Goal: Information Seeking & Learning: Learn about a topic

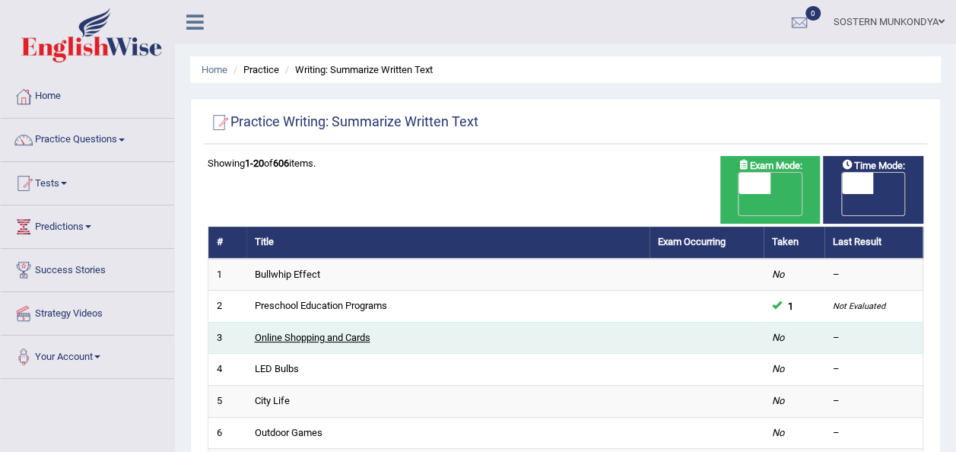
click at [293, 332] on link "Online Shopping and Cards" at bounding box center [313, 337] width 116 height 11
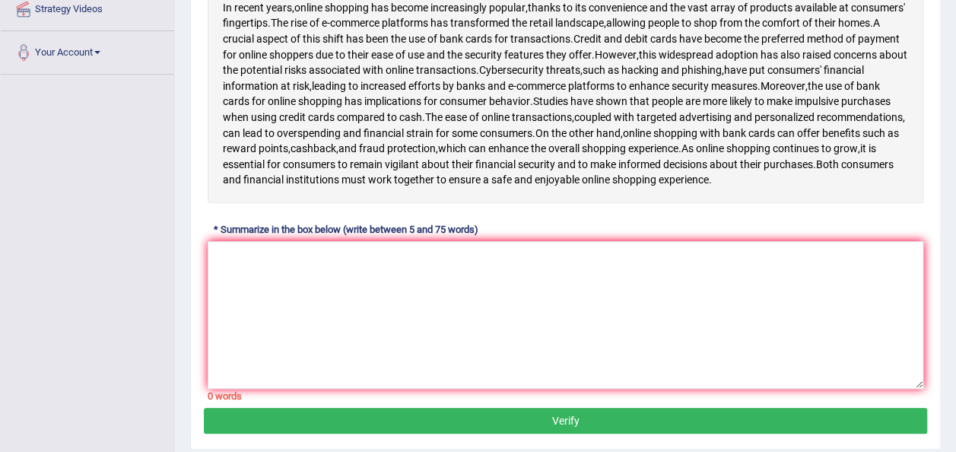
scroll to position [228, 0]
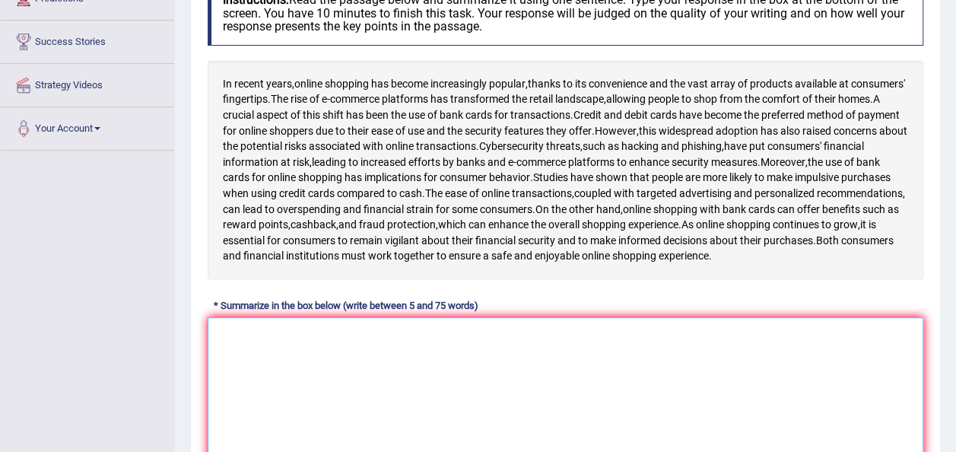
click at [216, 339] on textarea at bounding box center [566, 391] width 716 height 148
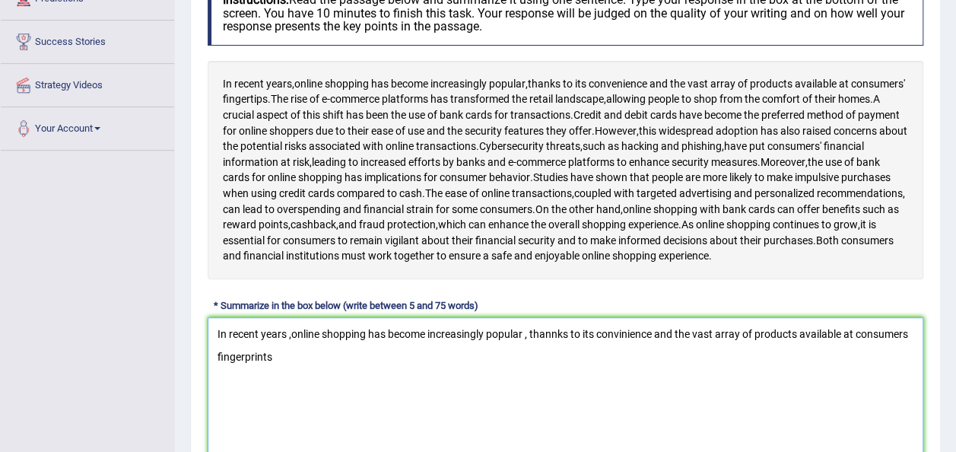
click at [242, 369] on textarea "In recent years ,online shopping has become increasingly popular , thannks to i…" at bounding box center [566, 391] width 716 height 148
click at [275, 370] on textarea "In recent years ,online shopping has become increasingly popular , thannks to i…" at bounding box center [566, 391] width 716 height 148
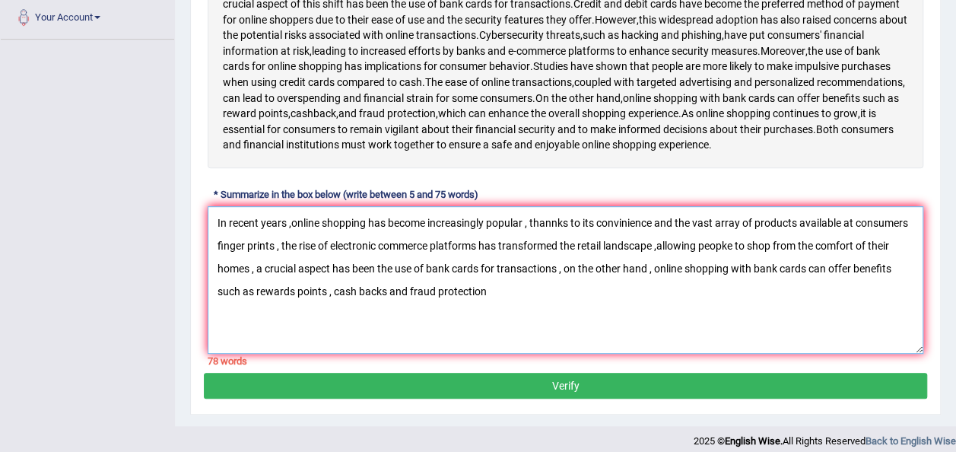
scroll to position [364, 0]
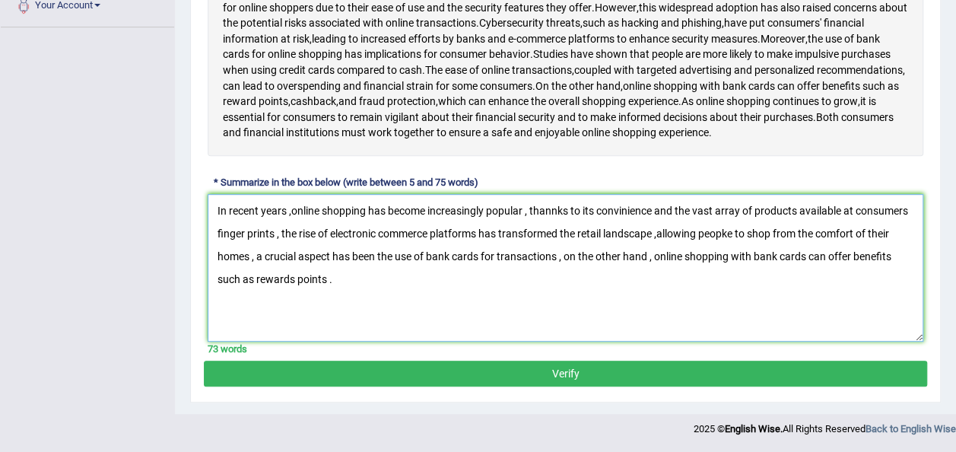
click at [554, 212] on textarea "In recent years ,online shopping has become increasingly popular , thannks to i…" at bounding box center [566, 268] width 716 height 148
drag, startPoint x: 711, startPoint y: 231, endPoint x: 676, endPoint y: 307, distance: 84.1
click at [667, 320] on textarea "In recent years ,online shopping has become increasingly popular , thanks to it…" at bounding box center [566, 268] width 716 height 148
drag, startPoint x: 714, startPoint y: 238, endPoint x: 699, endPoint y: 327, distance: 90.2
click at [699, 327] on textarea "In recent years ,online shopping has become increasingly popular , thanks to it…" at bounding box center [566, 268] width 716 height 148
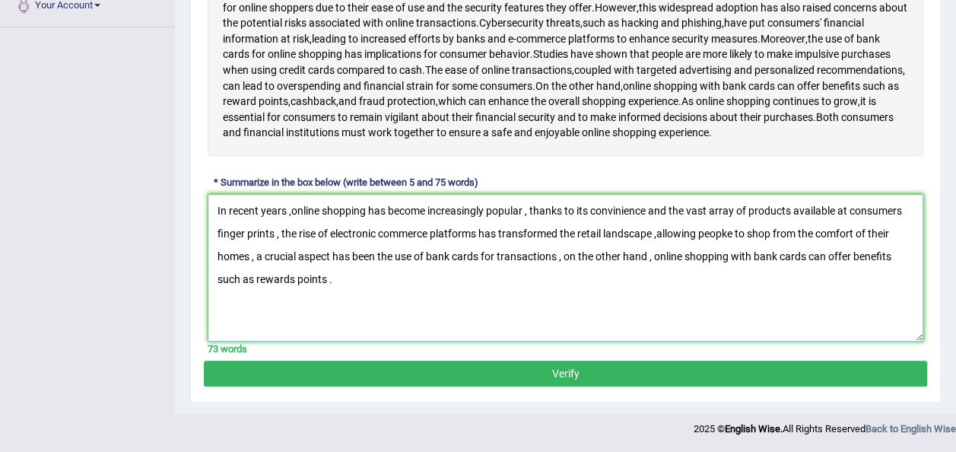
click at [730, 234] on textarea "In recent years ,online shopping has become increasingly popular , thanks to it…" at bounding box center [566, 268] width 716 height 148
click at [905, 212] on textarea "In recent years ,online shopping has become increasingly popular , thanks to it…" at bounding box center [566, 268] width 716 height 148
type textarea "In recent years ,online shopping has become increasingly popular , thanks to it…"
click at [569, 381] on button "Verify" at bounding box center [566, 374] width 724 height 26
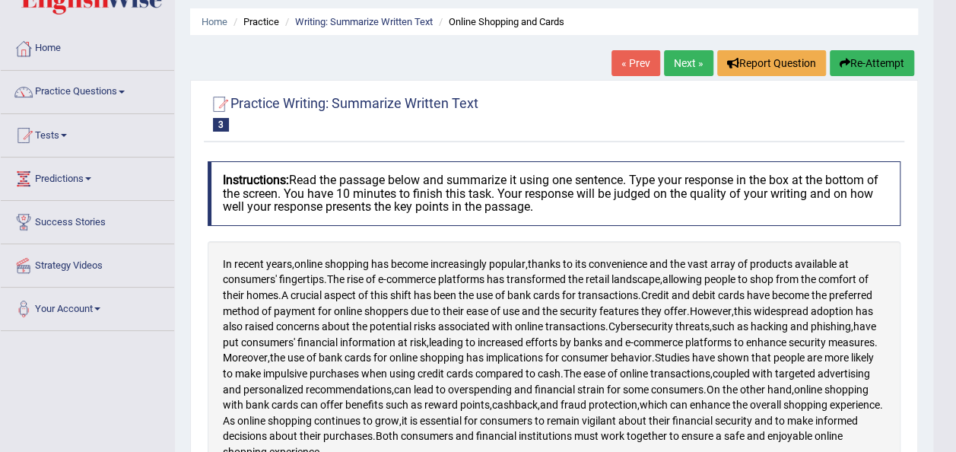
scroll to position [0, 0]
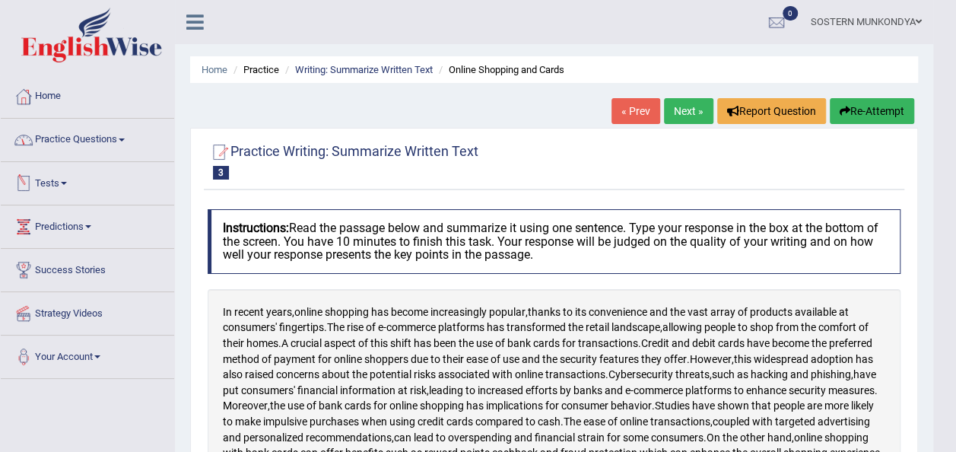
click at [56, 184] on link "Tests" at bounding box center [87, 181] width 173 height 38
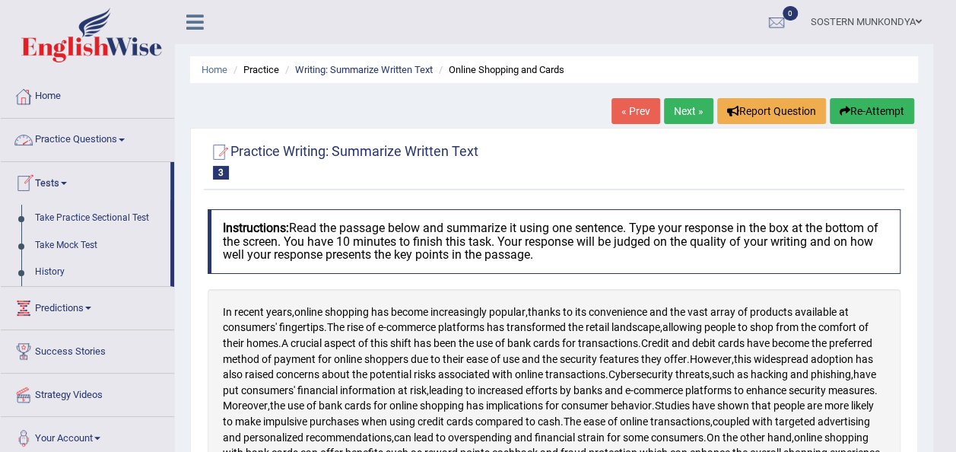
click at [89, 136] on link "Practice Questions" at bounding box center [87, 138] width 173 height 38
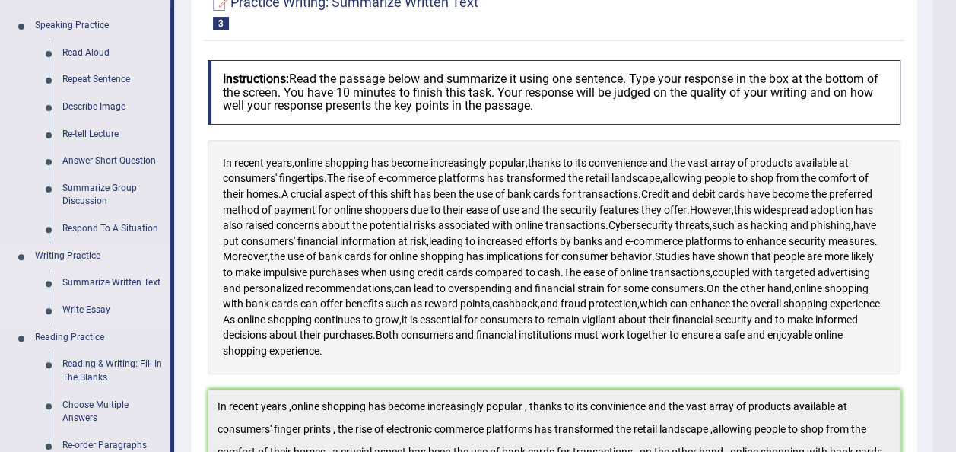
scroll to position [152, 0]
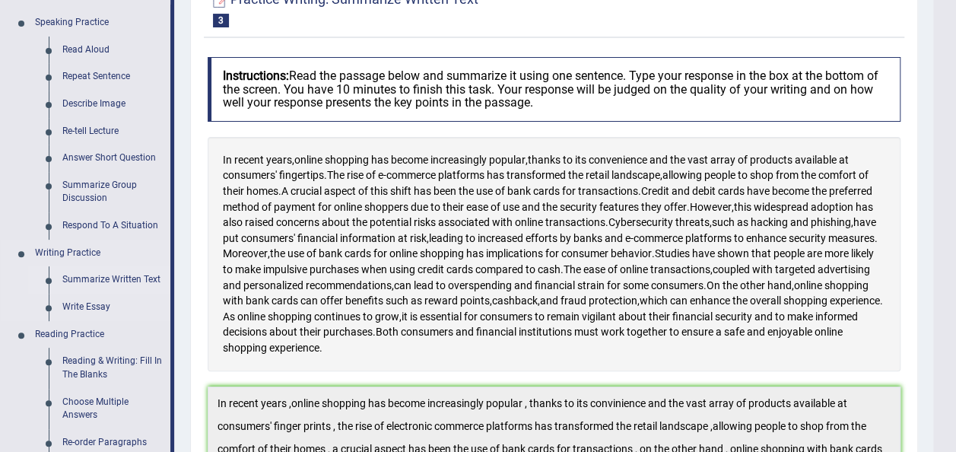
click at [102, 278] on link "Summarize Written Text" at bounding box center [113, 279] width 115 height 27
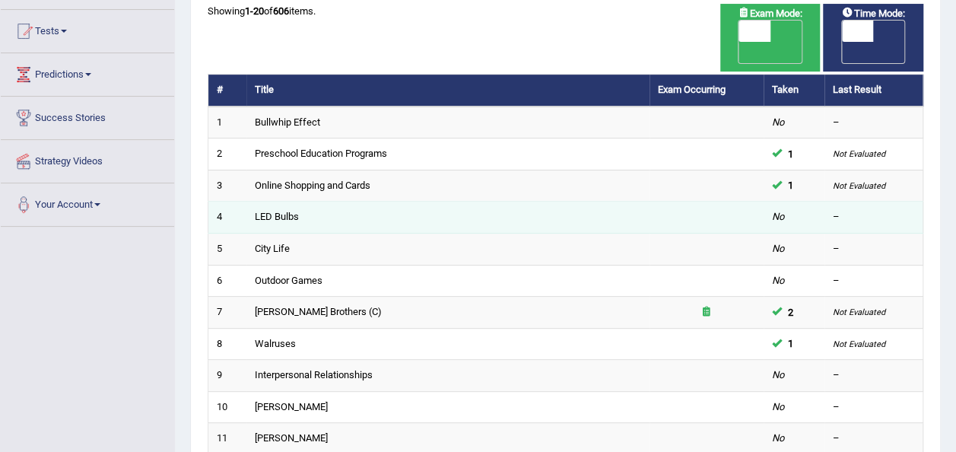
click at [313, 202] on td "LED Bulbs" at bounding box center [448, 218] width 403 height 32
click at [280, 211] on link "LED Bulbs" at bounding box center [277, 216] width 44 height 11
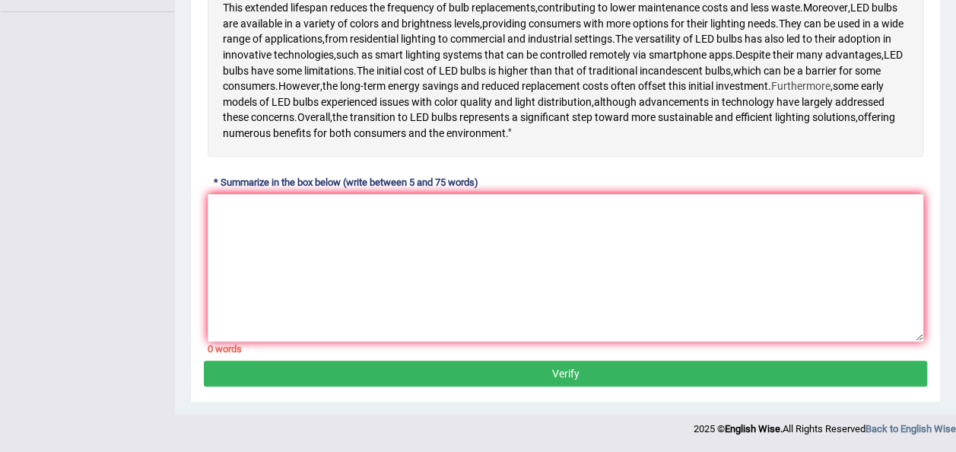
scroll to position [411, 0]
click at [227, 204] on textarea at bounding box center [566, 268] width 716 height 148
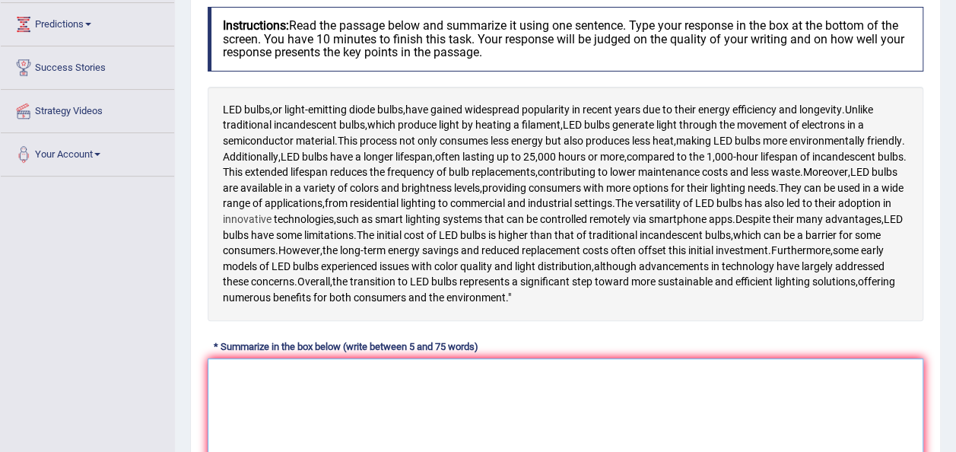
scroll to position [201, 0]
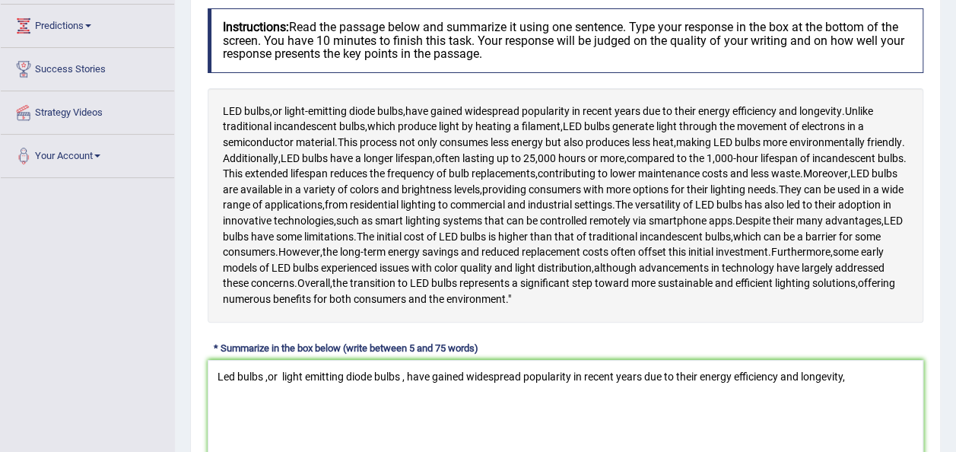
click at [734, 323] on div "LED bulbs , or light - emitting diode bulbs , have gained widespread popularity…" at bounding box center [566, 205] width 716 height 234
click at [687, 323] on div "LED bulbs , or light - emitting diode bulbs , have gained widespread popularity…" at bounding box center [566, 205] width 716 height 234
click at [866, 427] on textarea "Led bulbs ,or light emitting diode bulbs , have gained widespread popularity in…" at bounding box center [566, 434] width 716 height 148
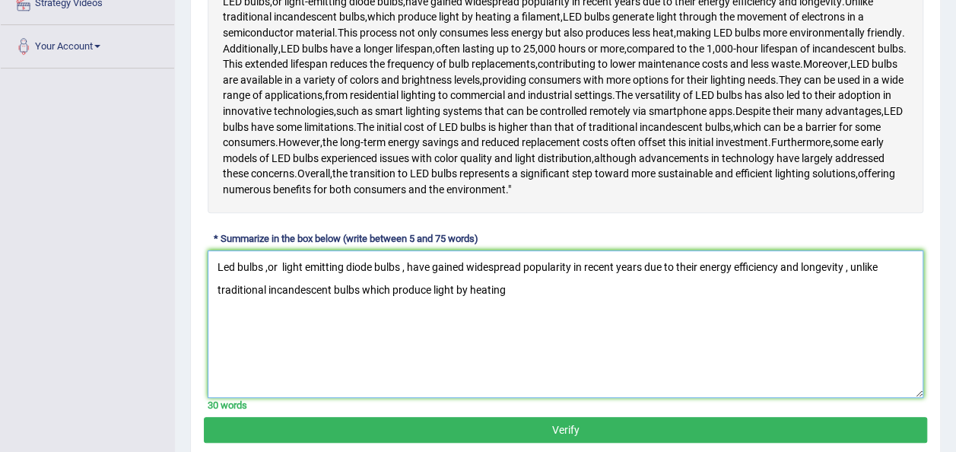
scroll to position [335, 0]
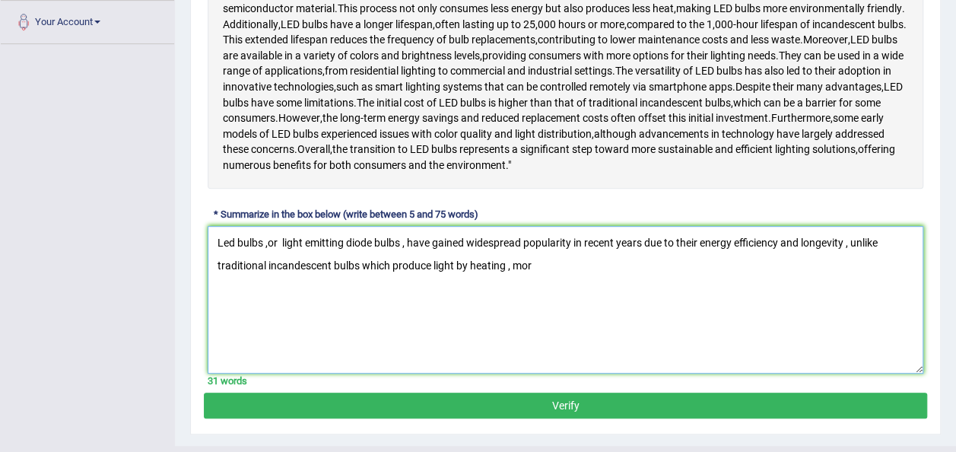
click at [546, 304] on textarea "Led bulbs ,or light emitting diode bulbs , have gained widespread popularity in…" at bounding box center [566, 300] width 716 height 148
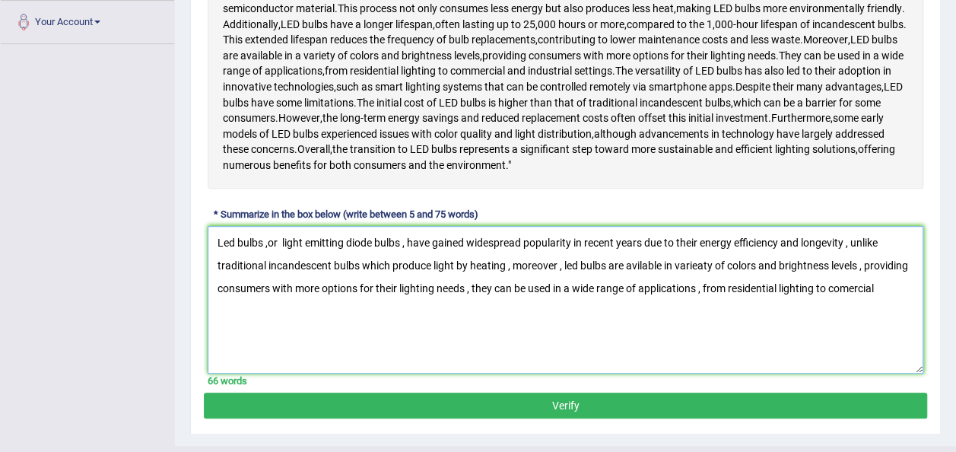
click at [845, 332] on textarea "Led bulbs ,or light emitting diode bulbs , have gained widespread popularity in…" at bounding box center [566, 300] width 716 height 148
click at [897, 335] on textarea "Led bulbs ,or light emitting diode bulbs , have gained widespread popularity in…" at bounding box center [566, 300] width 716 height 148
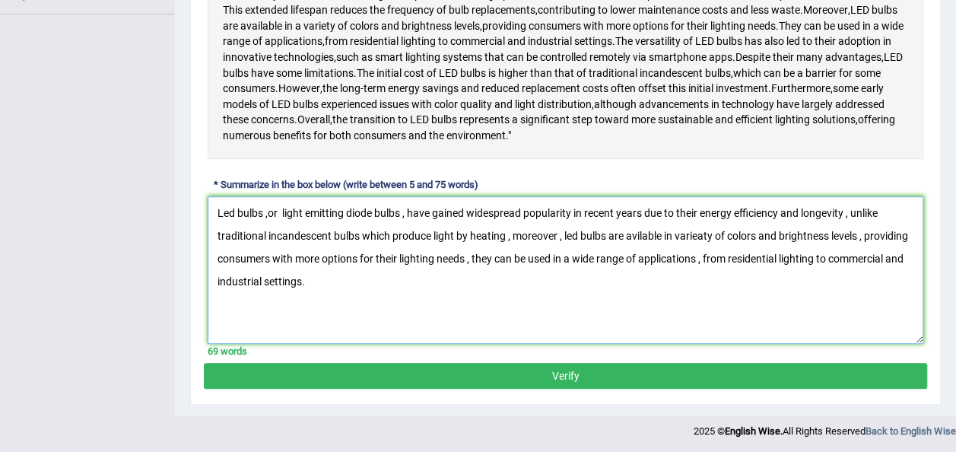
scroll to position [411, 0]
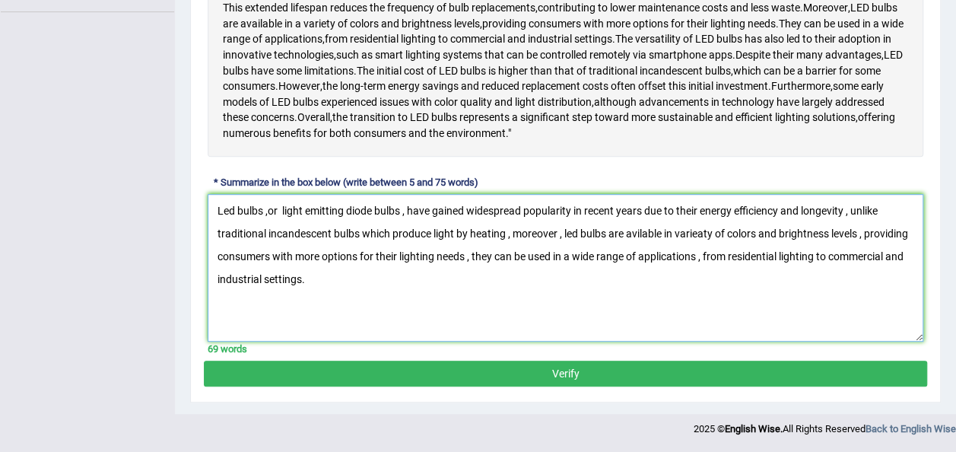
click at [641, 234] on textarea "Led bulbs ,or light emitting diode bulbs , have gained widespread popularity in…" at bounding box center [566, 268] width 716 height 148
type textarea "Led bulbs ,or light emitting diode bulbs , have gained widespread popularity in…"
click at [559, 380] on button "Verify" at bounding box center [566, 374] width 724 height 26
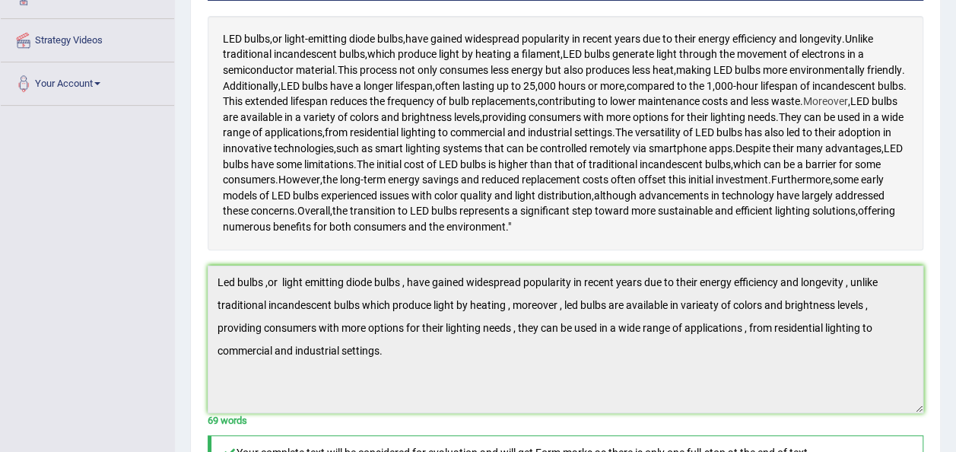
scroll to position [126, 0]
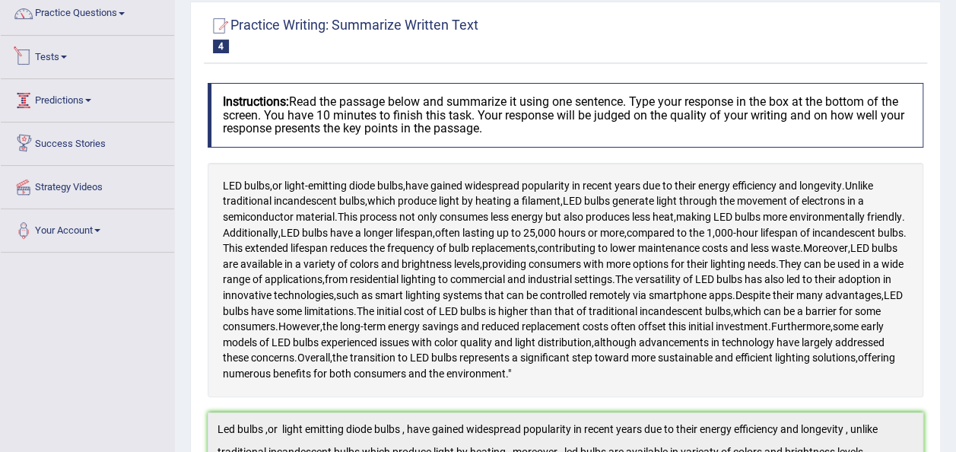
click at [59, 56] on link "Tests" at bounding box center [87, 55] width 173 height 38
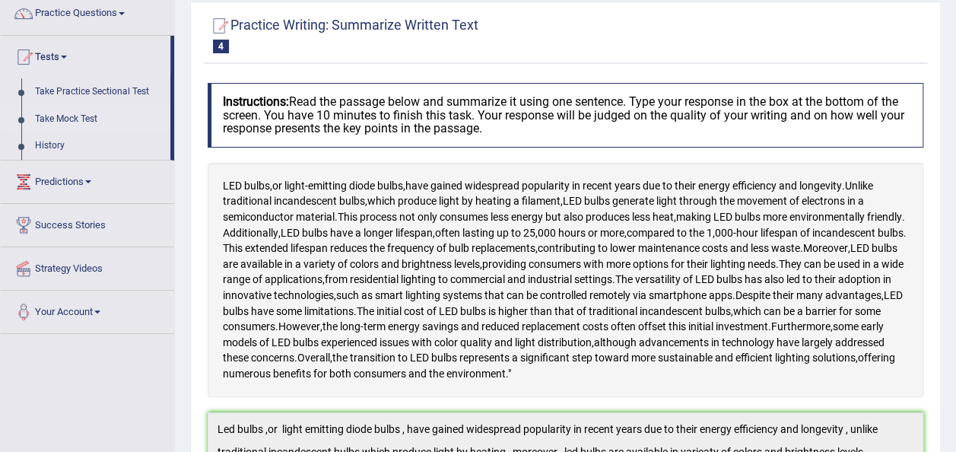
click at [68, 120] on link "Take Mock Test" at bounding box center [99, 119] width 142 height 27
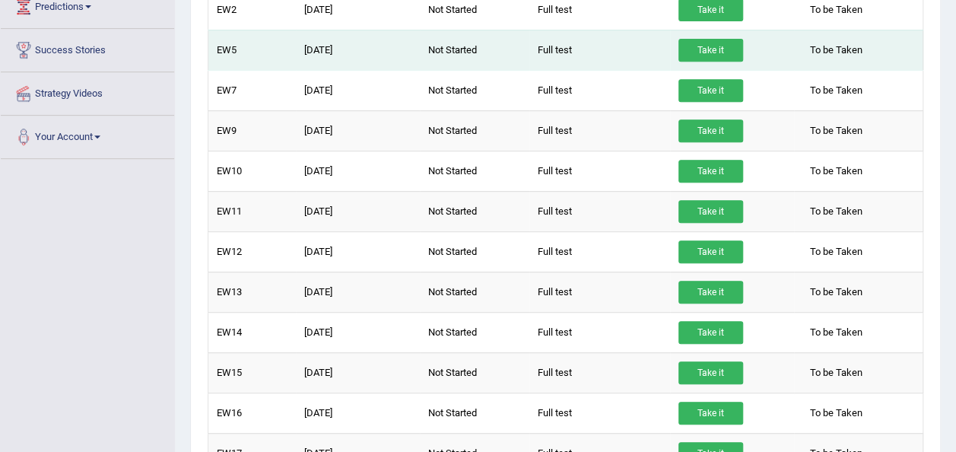
scroll to position [152, 0]
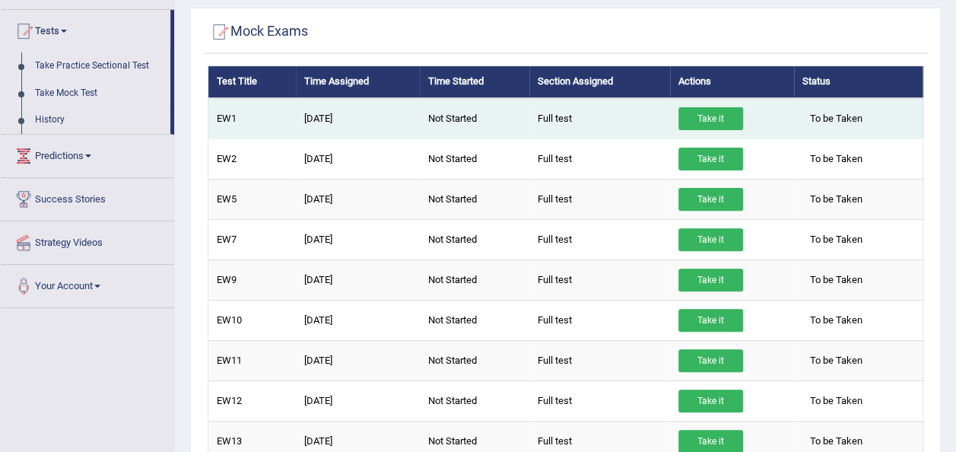
click at [258, 124] on td "EW1" at bounding box center [251, 118] width 87 height 41
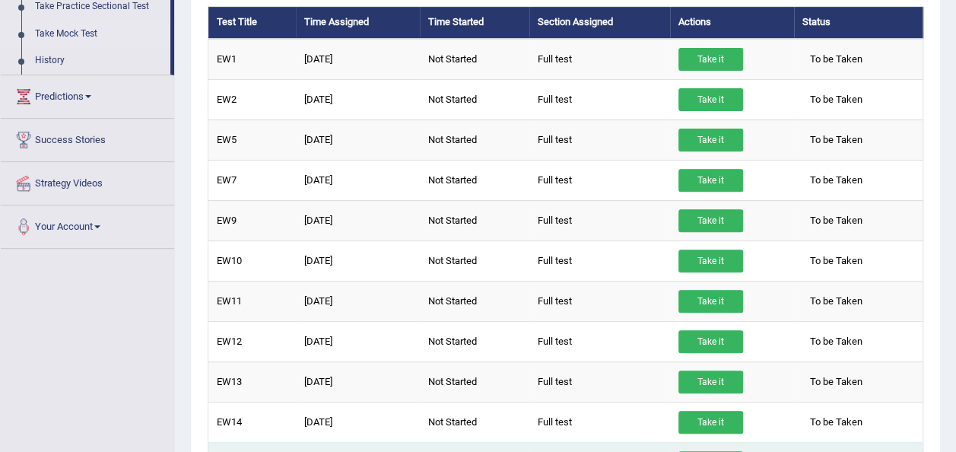
scroll to position [135, 0]
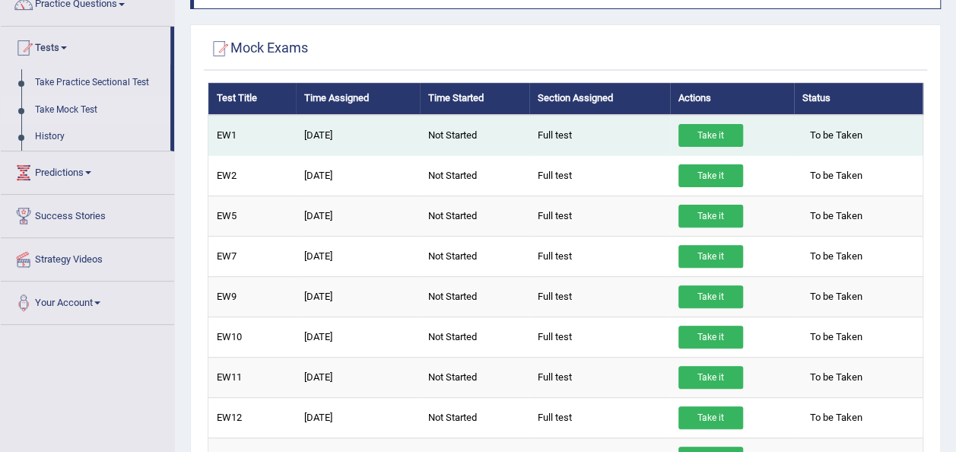
click at [723, 142] on link "Take it" at bounding box center [711, 135] width 65 height 23
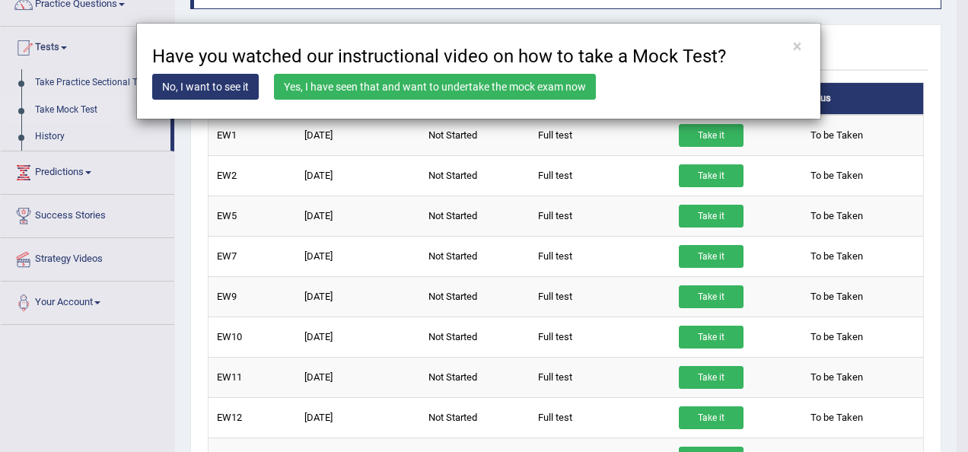
click at [231, 83] on link "No, I want to see it" at bounding box center [205, 87] width 107 height 26
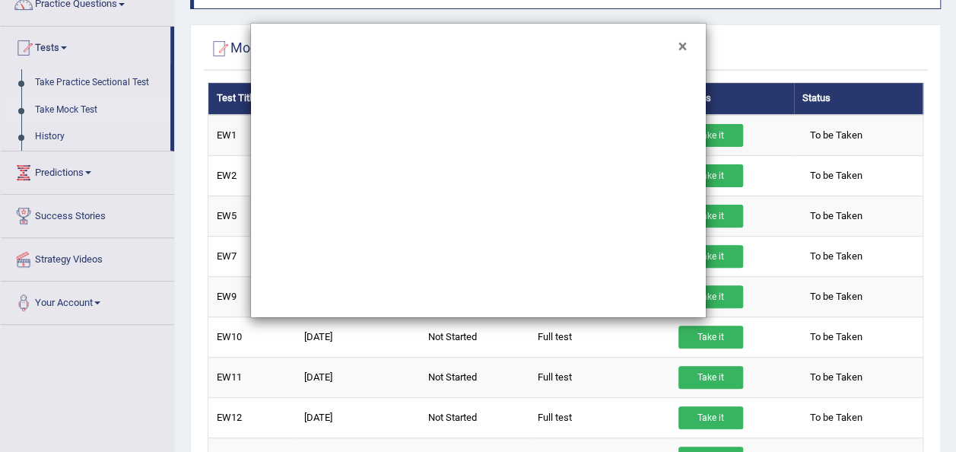
click at [680, 43] on button "×" at bounding box center [683, 47] width 8 height 16
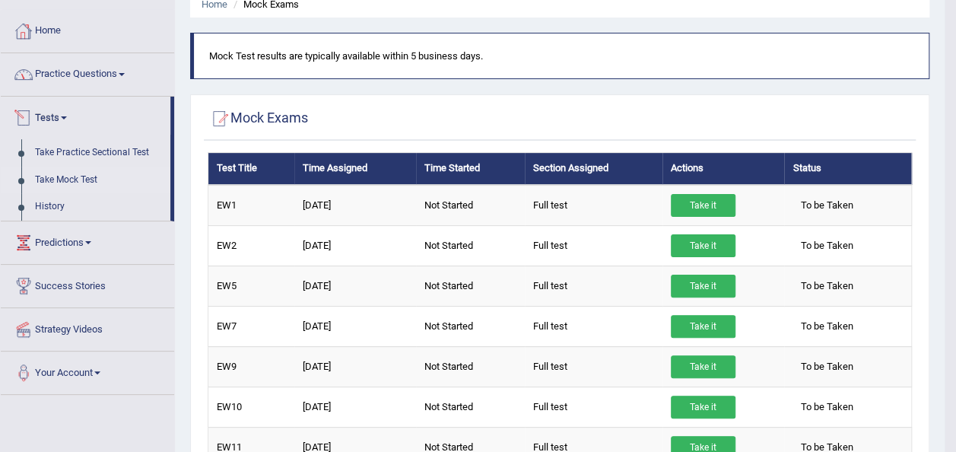
scroll to position [0, 0]
